Goal: Task Accomplishment & Management: Manage account settings

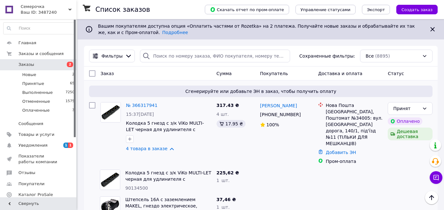
scroll to position [106, 0]
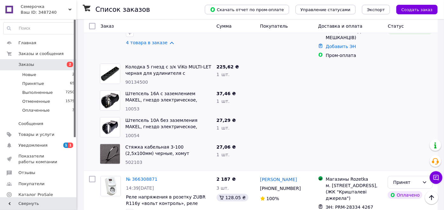
click at [33, 65] on span "Заказы" at bounding box center [38, 65] width 40 height 6
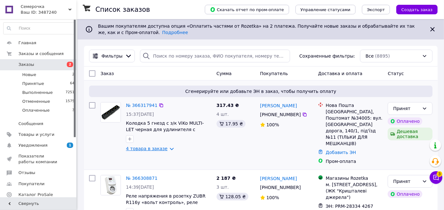
click at [136, 148] on link "4 товара в заказе" at bounding box center [147, 148] width 42 height 5
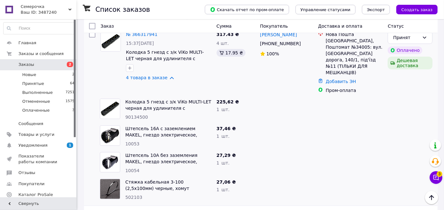
scroll to position [71, 0]
drag, startPoint x: 145, startPoint y: 132, endPoint x: 125, endPoint y: 133, distance: 20.1
click at [125, 141] on div "10053" at bounding box center [168, 144] width 86 height 6
copy span "10053"
drag, startPoint x: 140, startPoint y: 159, endPoint x: 123, endPoint y: 159, distance: 16.2
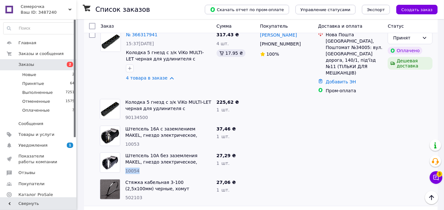
click at [123, 159] on div "Штепсель 10А без заземления MAKEL, гнездо электрическое, черный Макел, розетка …" at bounding box center [168, 163] width 91 height 27
copy span "10054"
drag, startPoint x: 142, startPoint y: 187, endPoint x: 125, endPoint y: 184, distance: 17.3
click at [125, 184] on div "Стяжка кабельная 3-100 (2,5х100мм) черные, хомут нейлоновый, стяжки пластиковые…" at bounding box center [168, 190] width 91 height 27
copy span "502103"
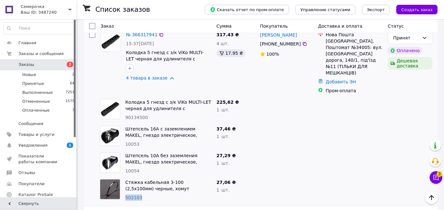
scroll to position [0, 0]
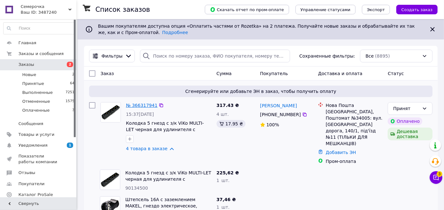
click at [148, 105] on link "№ 366317941" at bounding box center [141, 105] width 31 height 5
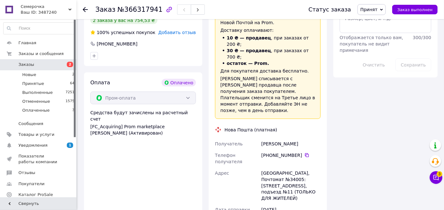
scroll to position [601, 0]
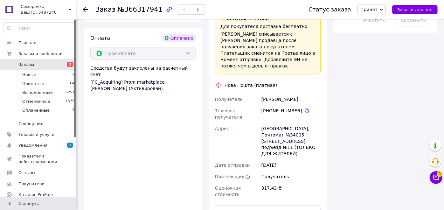
click at [87, 12] on div at bounding box center [85, 9] width 5 height 6
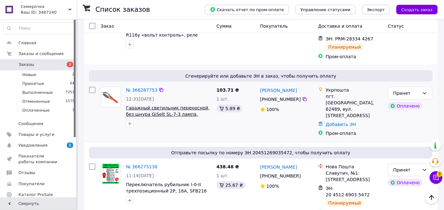
scroll to position [177, 0]
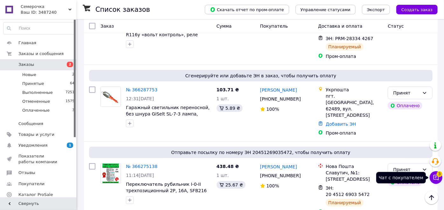
click at [436, 179] on icon at bounding box center [436, 177] width 5 height 5
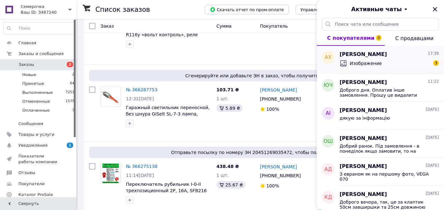
click at [376, 64] on span "Изображение" at bounding box center [366, 63] width 32 height 6
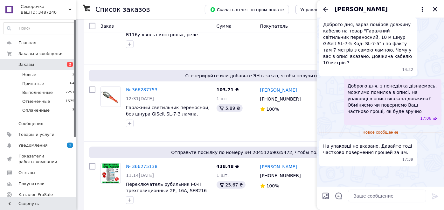
scroll to position [229, 0]
click at [325, 170] on img at bounding box center [321, 172] width 5 height 5
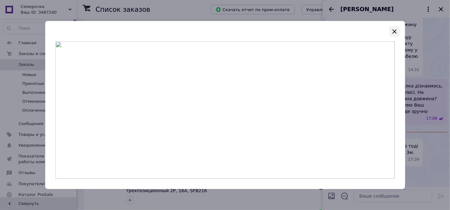
click at [396, 30] on icon "button" at bounding box center [394, 32] width 8 height 8
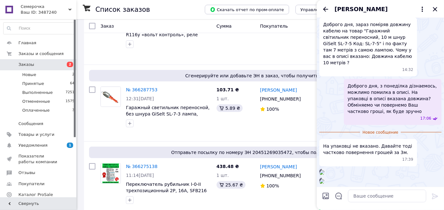
click at [325, 179] on img at bounding box center [321, 181] width 5 height 5
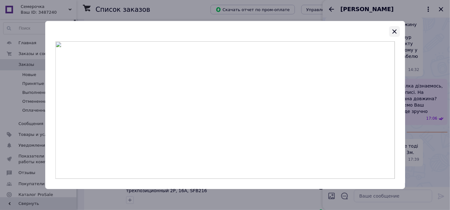
click at [395, 32] on icon "button" at bounding box center [394, 31] width 4 height 4
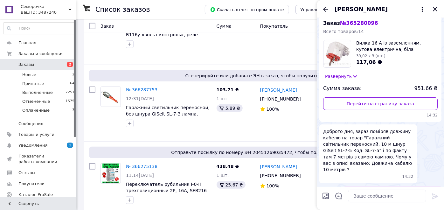
scroll to position [17, 0]
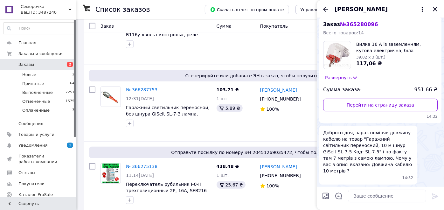
click at [352, 76] on icon at bounding box center [355, 77] width 6 height 6
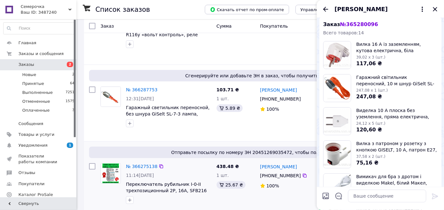
scroll to position [106, 0]
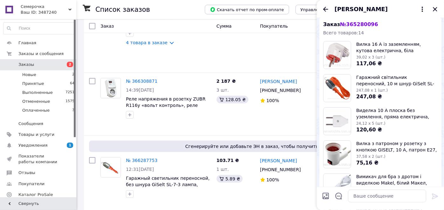
click at [359, 10] on span "Антон Хльоба" at bounding box center [361, 9] width 53 height 8
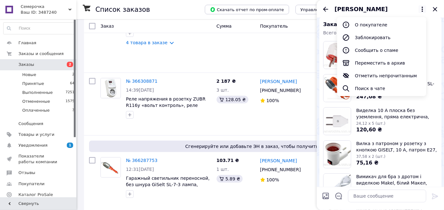
click at [359, 18] on ul "О покупателе Заблокировать Сообщить о спаме Переместить в архив Отметить непроч…" at bounding box center [381, 56] width 89 height 79
click at [361, 21] on button "О покупателе" at bounding box center [381, 24] width 89 height 13
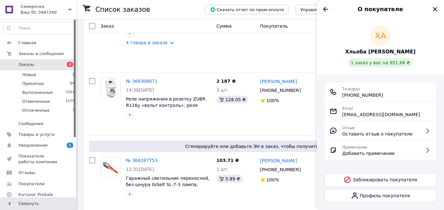
click at [370, 57] on div "ХА Хльоба Антон 1 заказ у вас на 951,66 ₴" at bounding box center [381, 46] width 112 height 42
click at [374, 50] on span "Хльоба Антон" at bounding box center [380, 51] width 70 height 7
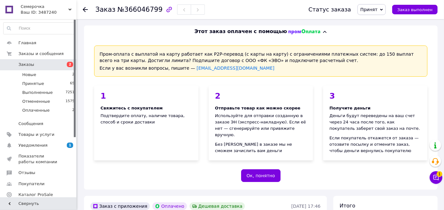
scroll to position [141, 0]
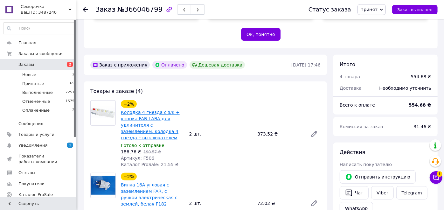
click at [143, 115] on link "Колодка 4 гнезда c з/к + кнопка FAR LARA для удлинителя с заземлением, колодка …" at bounding box center [150, 125] width 59 height 31
